Goal: Task Accomplishment & Management: Manage account settings

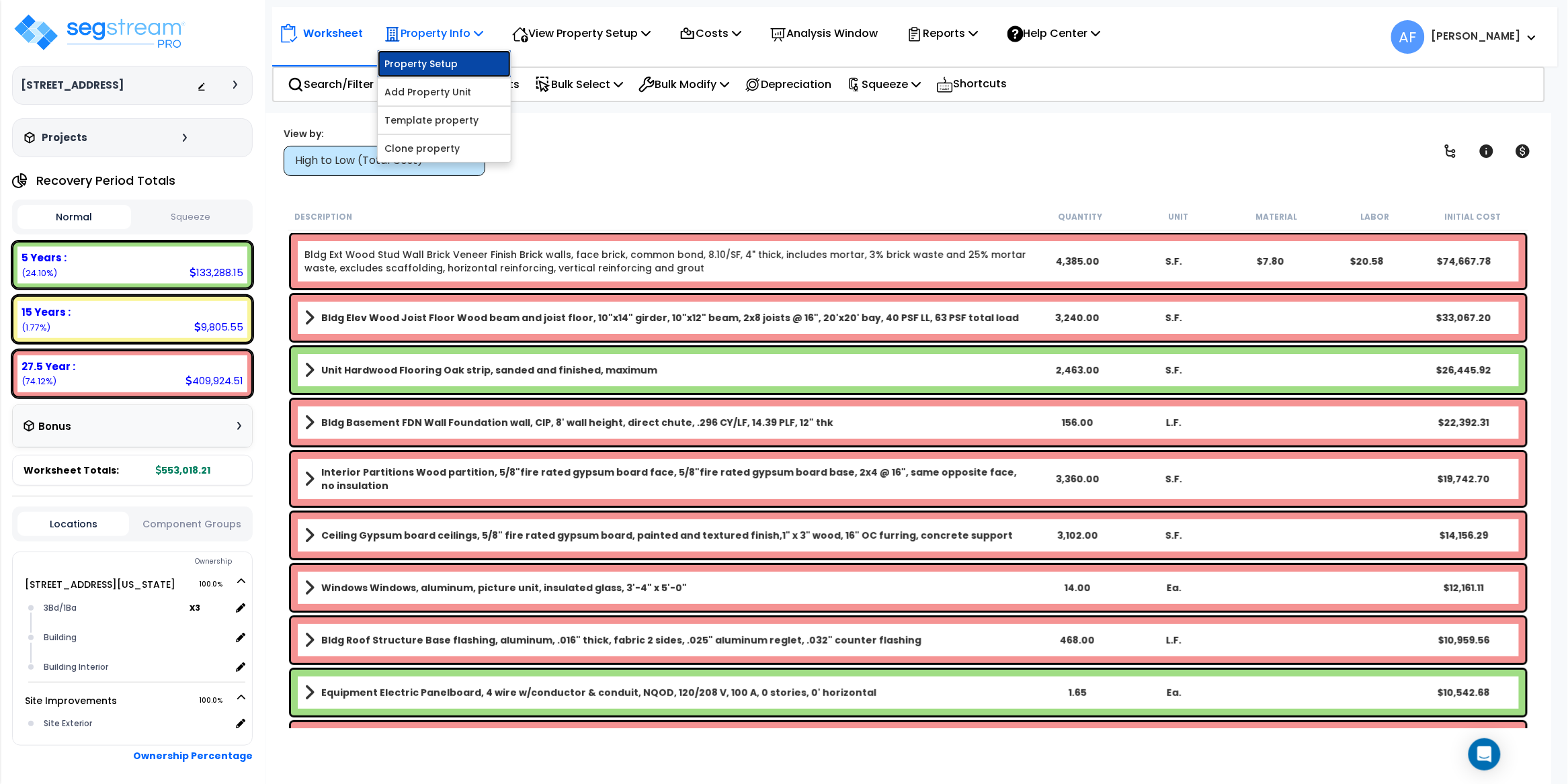
click at [441, 61] on link "Property Setup" at bounding box center [444, 64] width 133 height 27
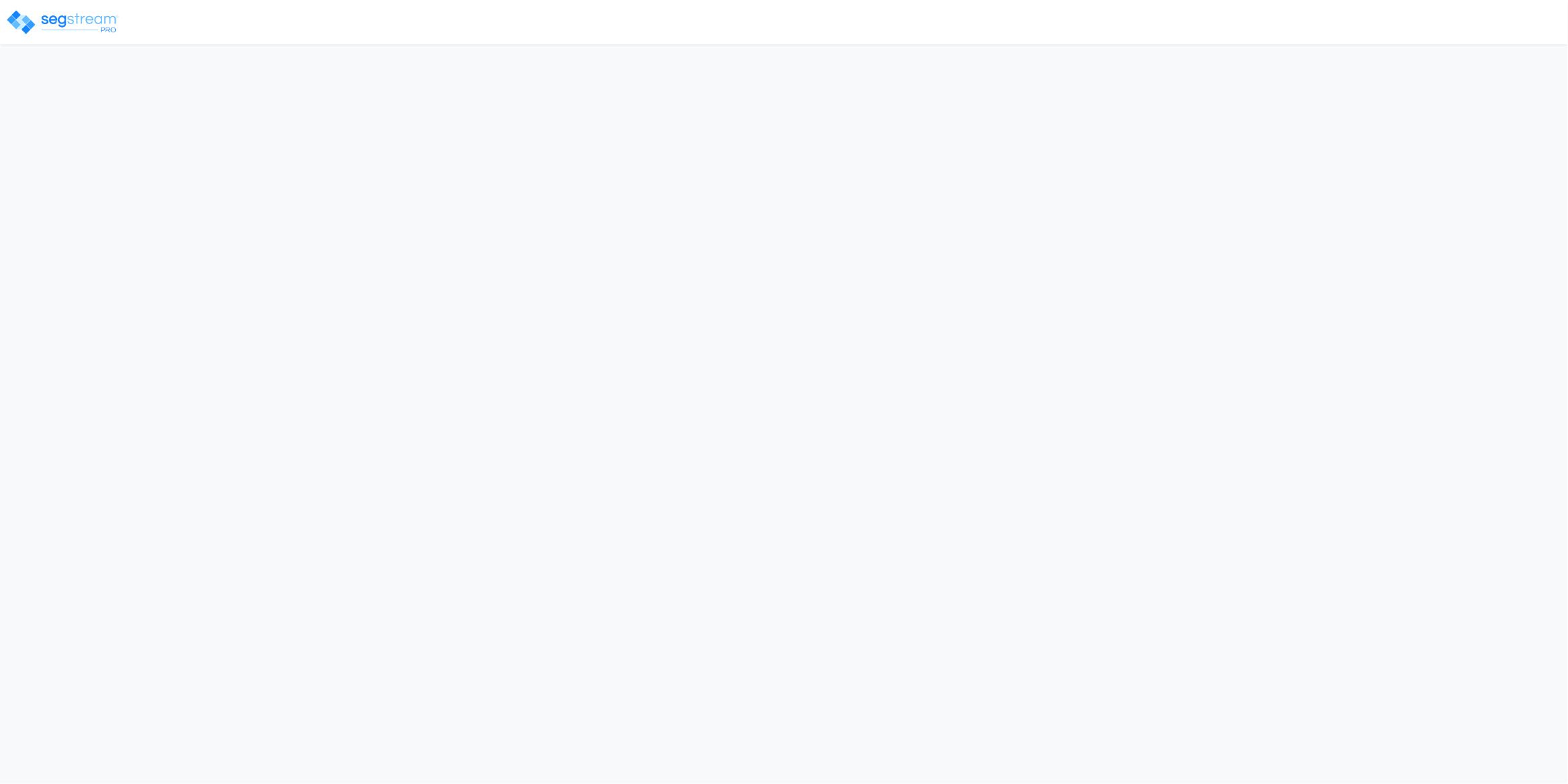
select select "2024"
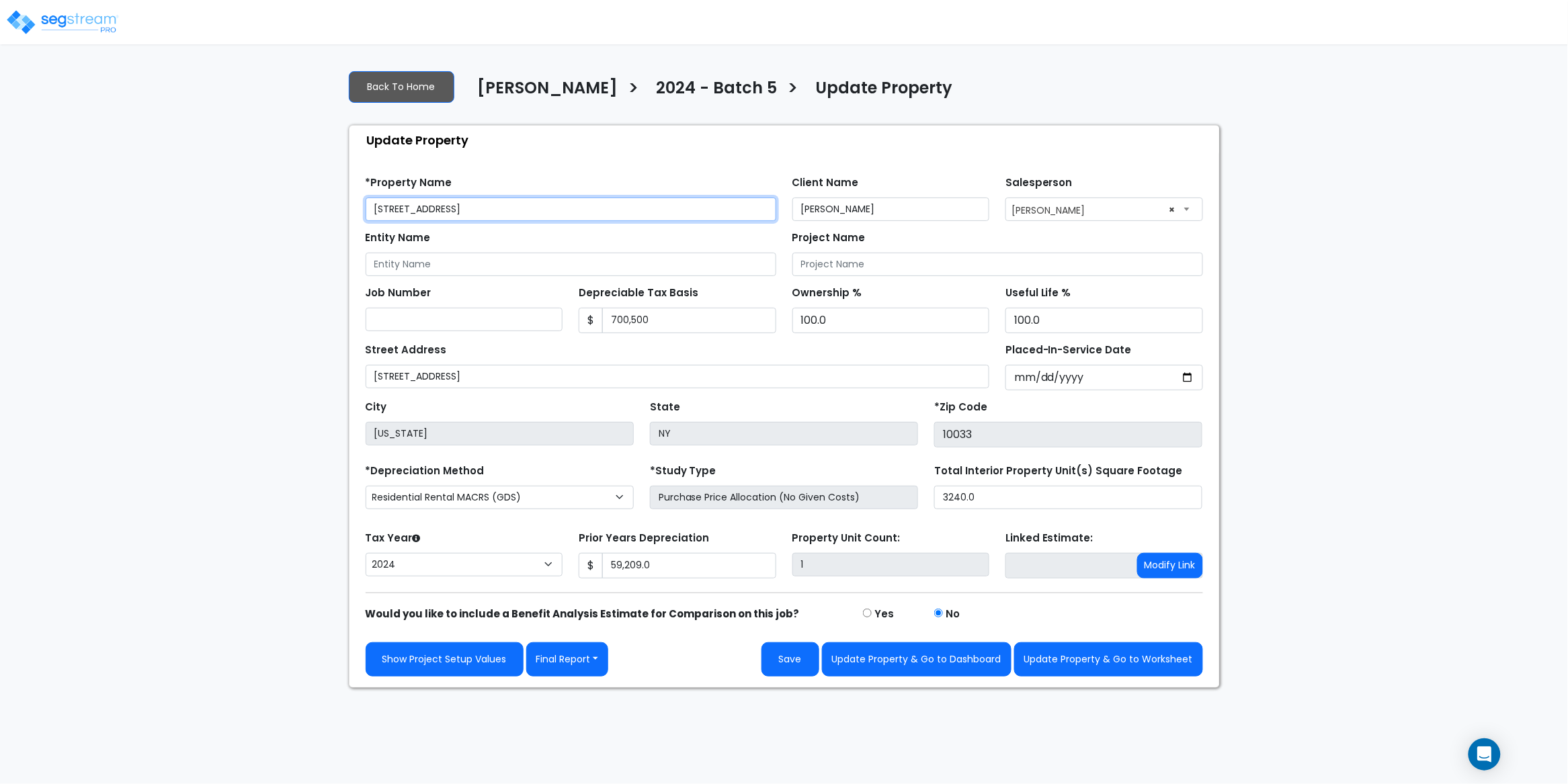
drag, startPoint x: 473, startPoint y: 209, endPoint x: 363, endPoint y: 206, distance: 110.0
click at [363, 206] on div "*Property Name 384 Audubon Ave" at bounding box center [571, 196] width 427 height 48
select select "2024"
drag, startPoint x: 627, startPoint y: 320, endPoint x: 600, endPoint y: 318, distance: 27.1
click at [600, 318] on div "$ 1,056,000" at bounding box center [677, 320] width 198 height 25
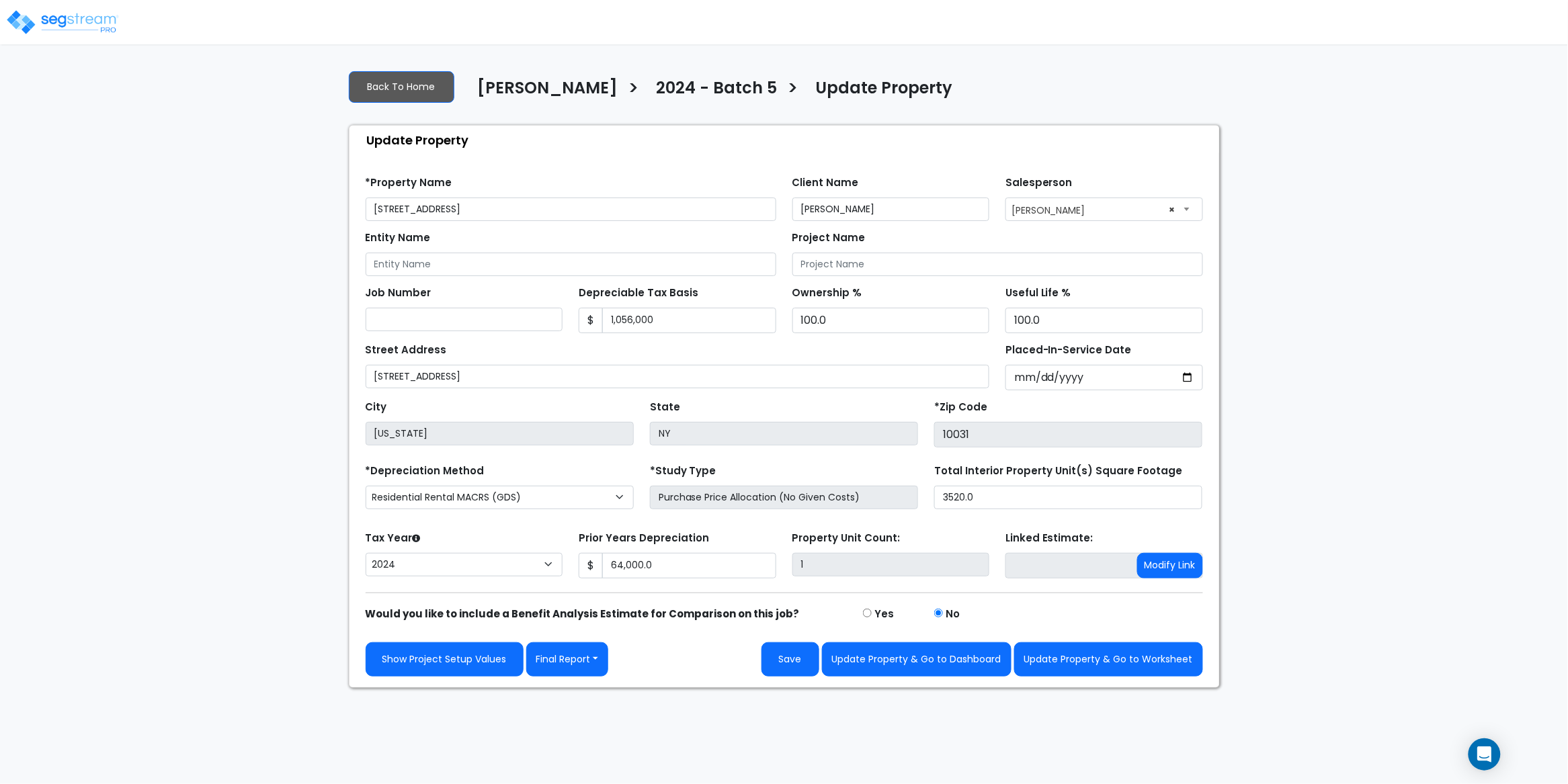
click at [1109, 54] on html "Notification x View All Asher Fried Offset Gains Consulting Notification" at bounding box center [784, 344] width 1568 height 688
select select "2024"
drag, startPoint x: 663, startPoint y: 325, endPoint x: 568, endPoint y: 320, distance: 95.1
click at [568, 320] on div "Job Number Depreciable Tax Basis $ 700,500 Ownership % 100.0" at bounding box center [784, 304] width 854 height 57
paste input "text"
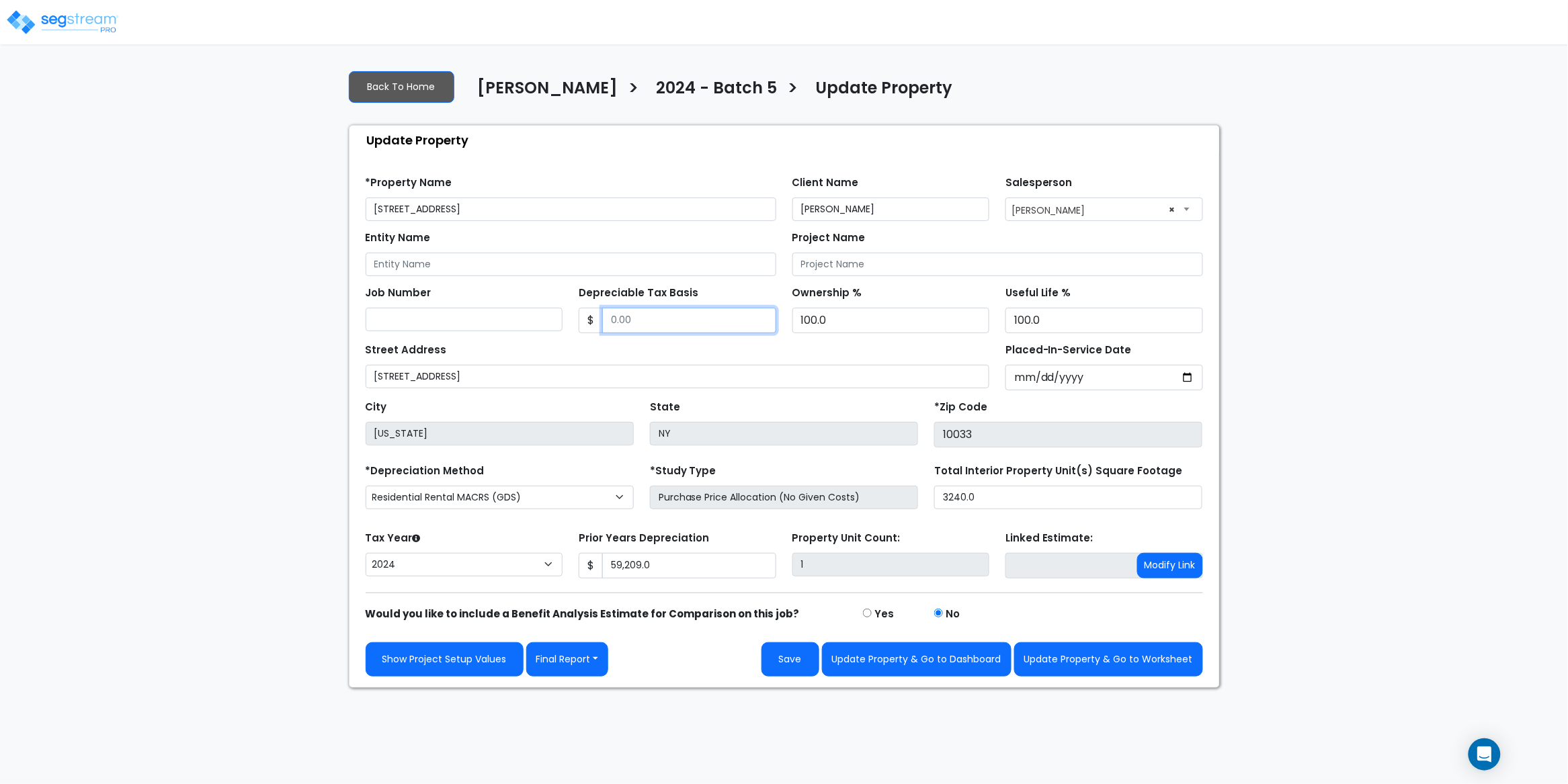
paste input "text"
type input "688,000"
click at [646, 560] on input "59,209.0" at bounding box center [689, 565] width 174 height 25
drag, startPoint x: 644, startPoint y: 565, endPoint x: 594, endPoint y: 563, distance: 50.0
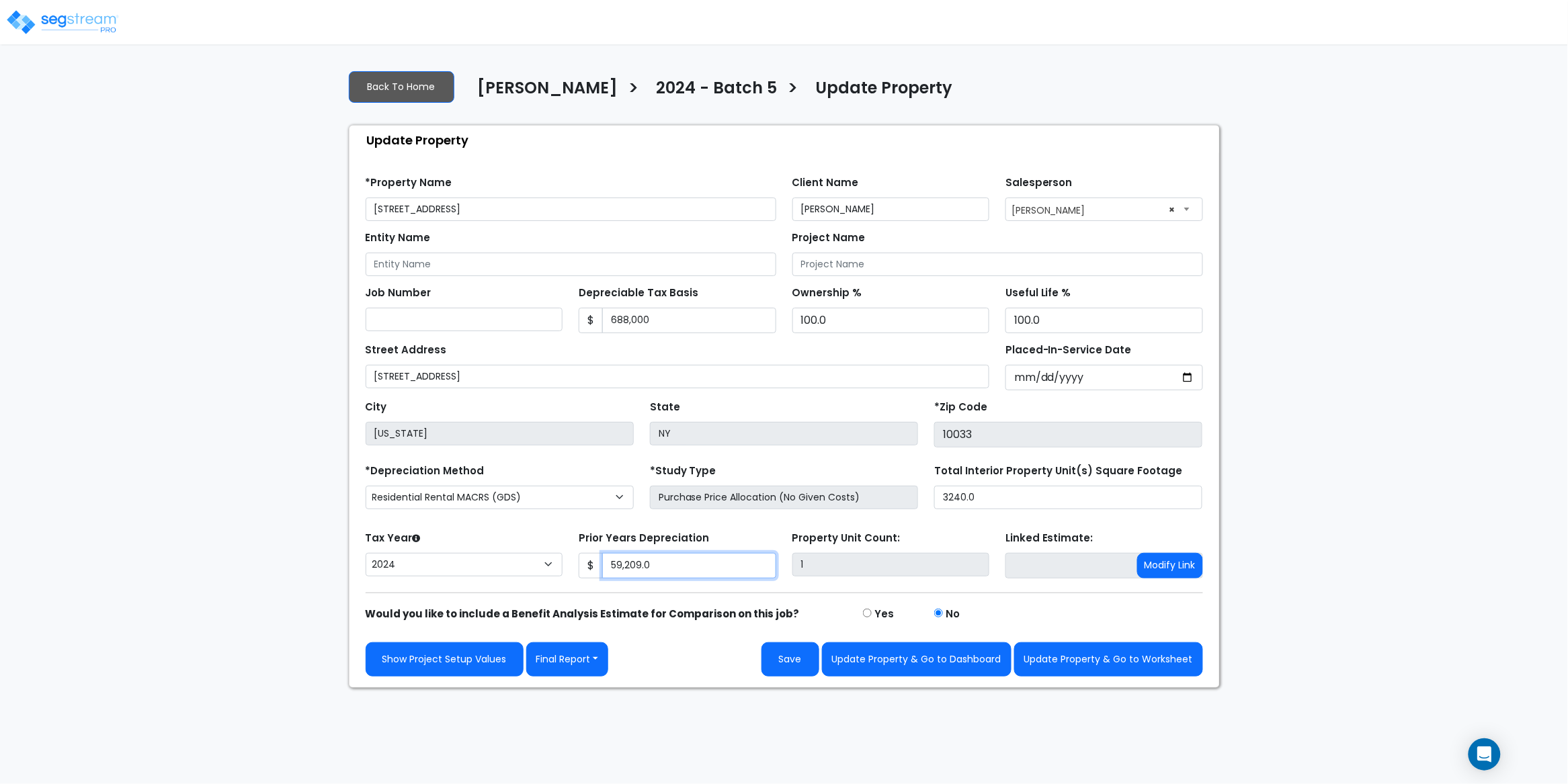
click at [594, 563] on div "$ 59,209.0" at bounding box center [677, 565] width 198 height 25
click at [694, 673] on div "Show Project Setup Values Final Report Report Custom Fields Report Images Repor…" at bounding box center [784, 659] width 837 height 34
click at [782, 660] on button "Save" at bounding box center [790, 659] width 58 height 34
type input "58376"
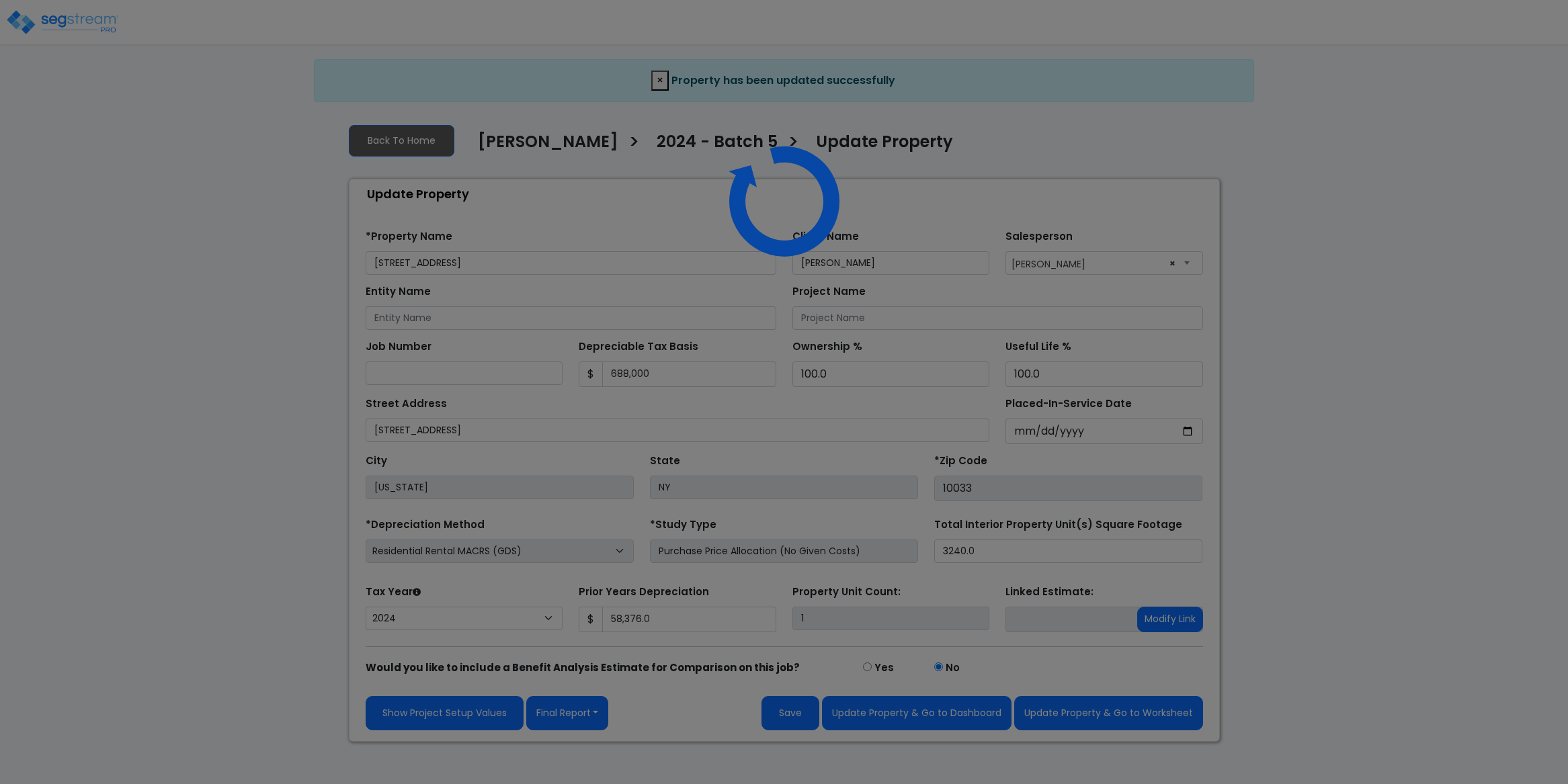
select select "2024"
